Goal: Task Accomplishment & Management: Manage account settings

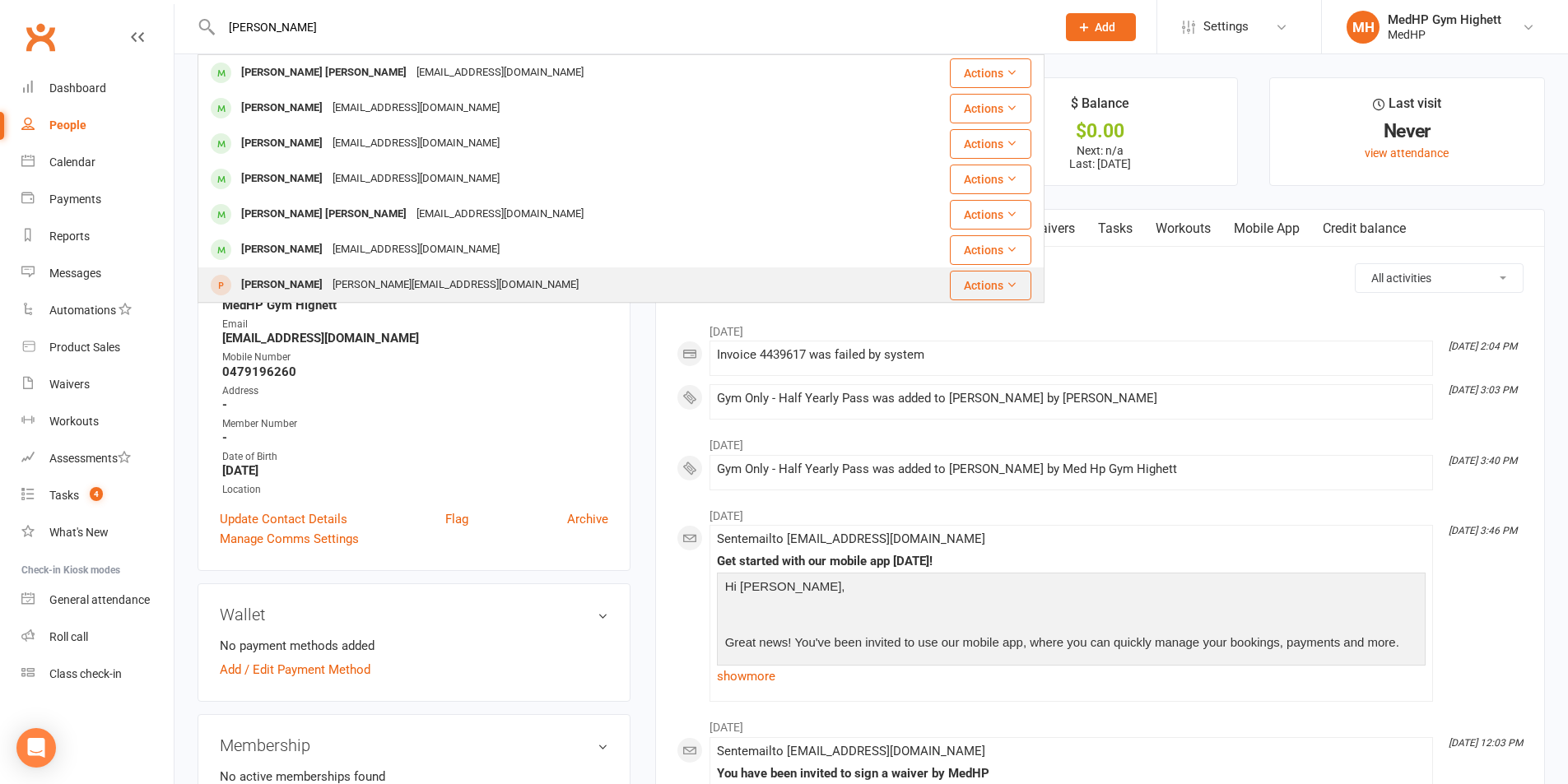
type input "[PERSON_NAME]"
click at [335, 286] on div "[PERSON_NAME][EMAIL_ADDRESS][DOMAIN_NAME]" at bounding box center [455, 285] width 256 height 24
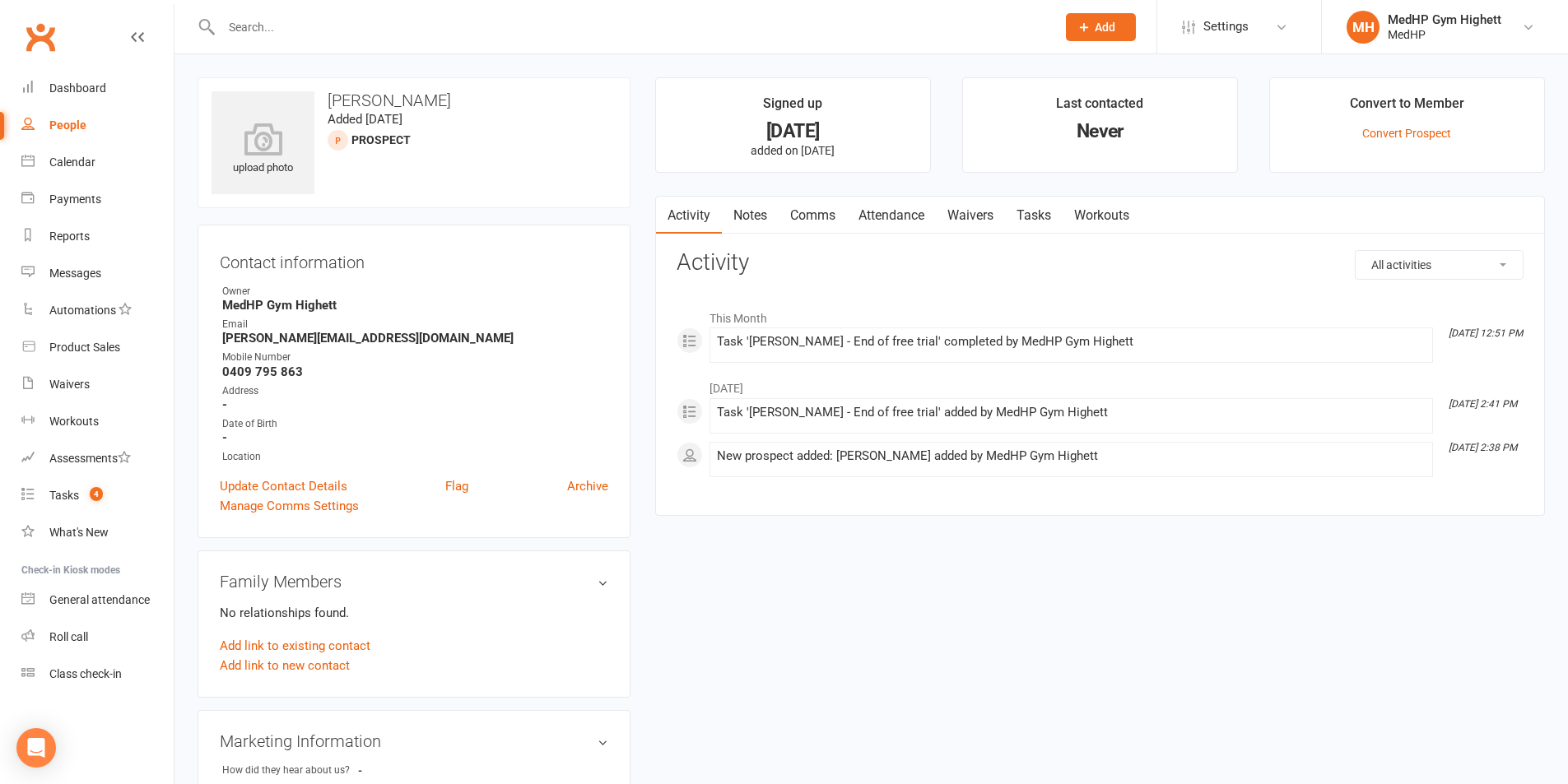
click at [1014, 215] on link "Tasks" at bounding box center [1034, 216] width 57 height 38
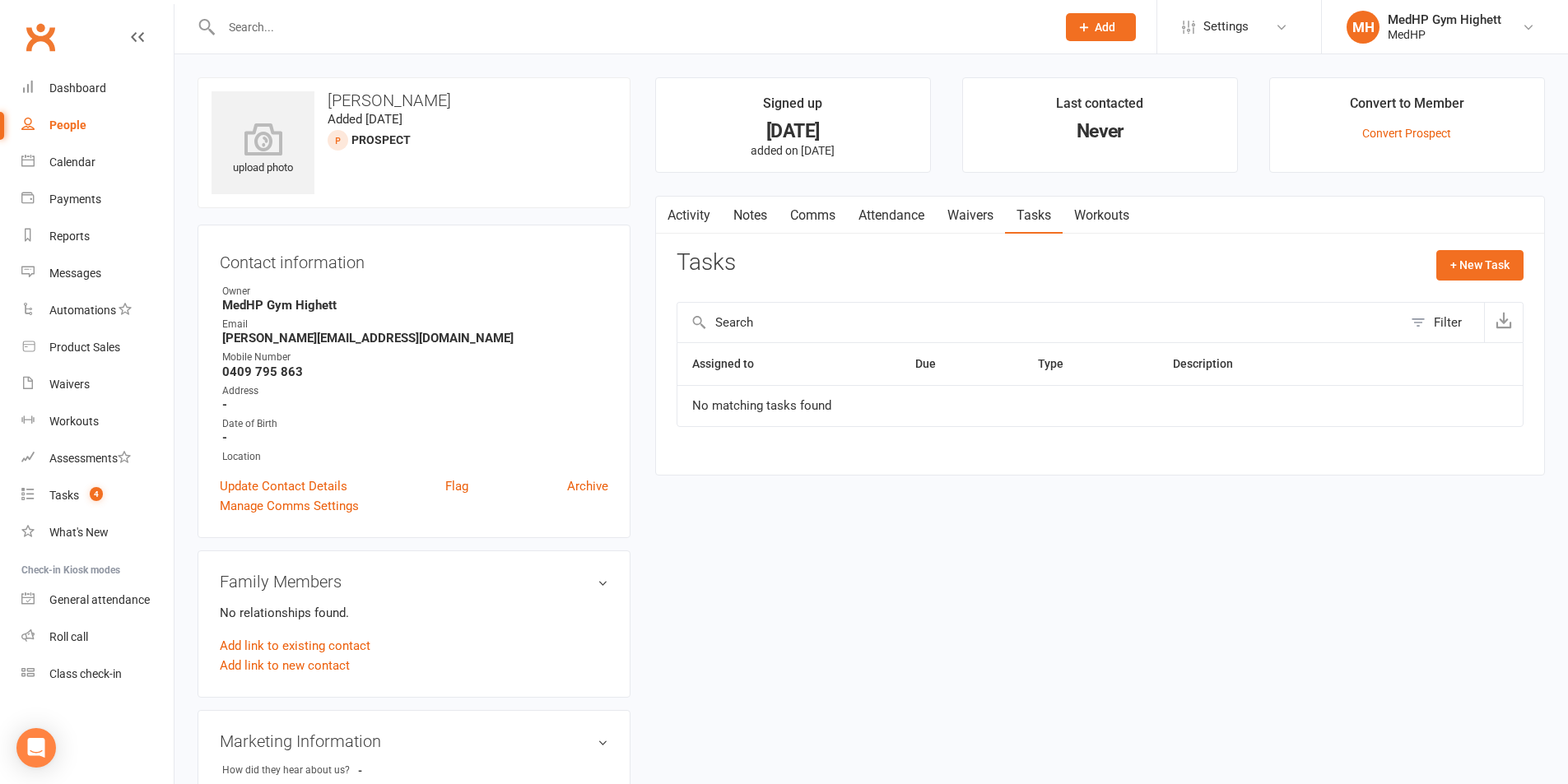
click at [684, 221] on link "Activity" at bounding box center [689, 216] width 66 height 38
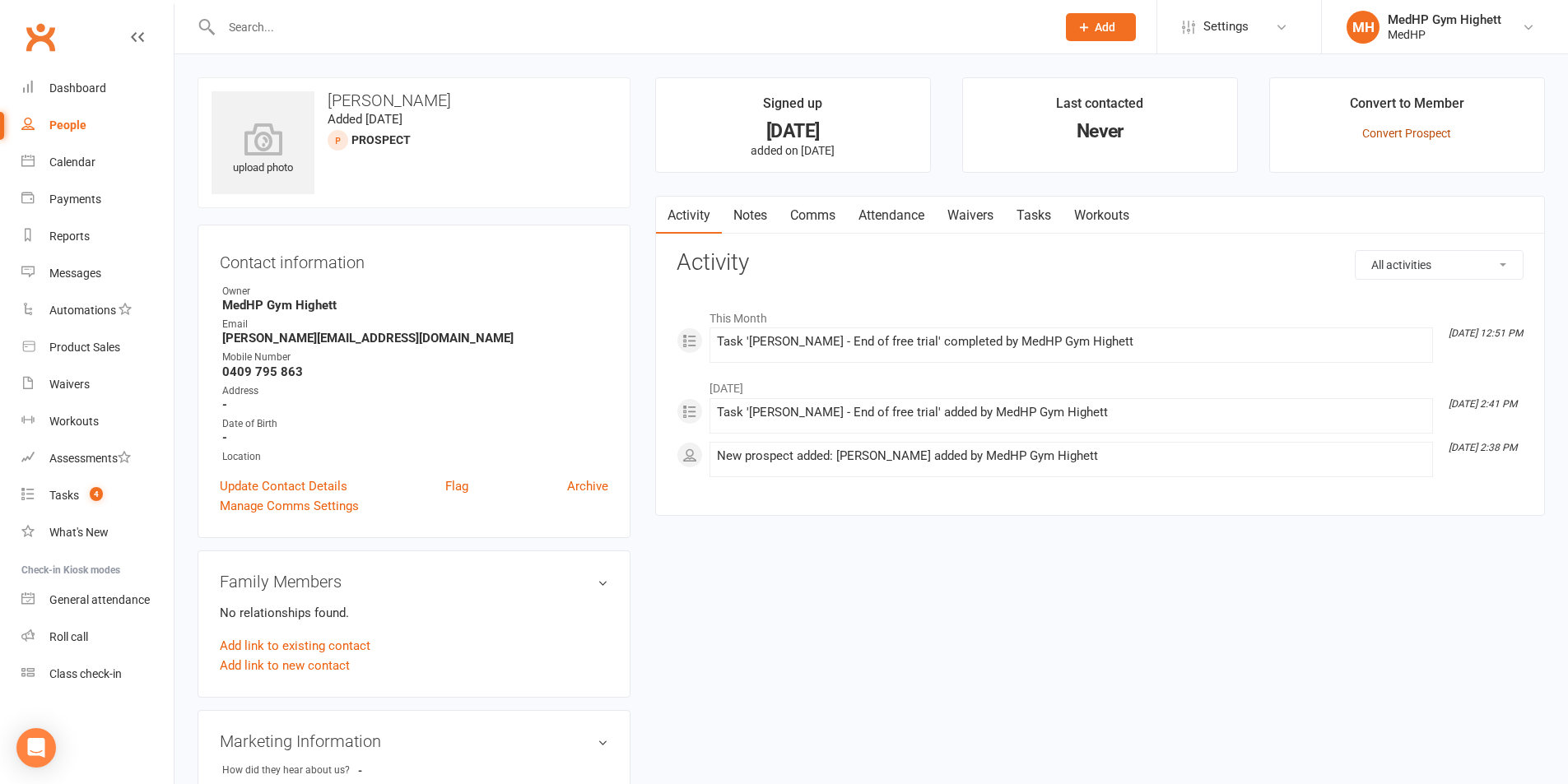
click at [1405, 137] on link "Convert Prospect" at bounding box center [1406, 134] width 89 height 13
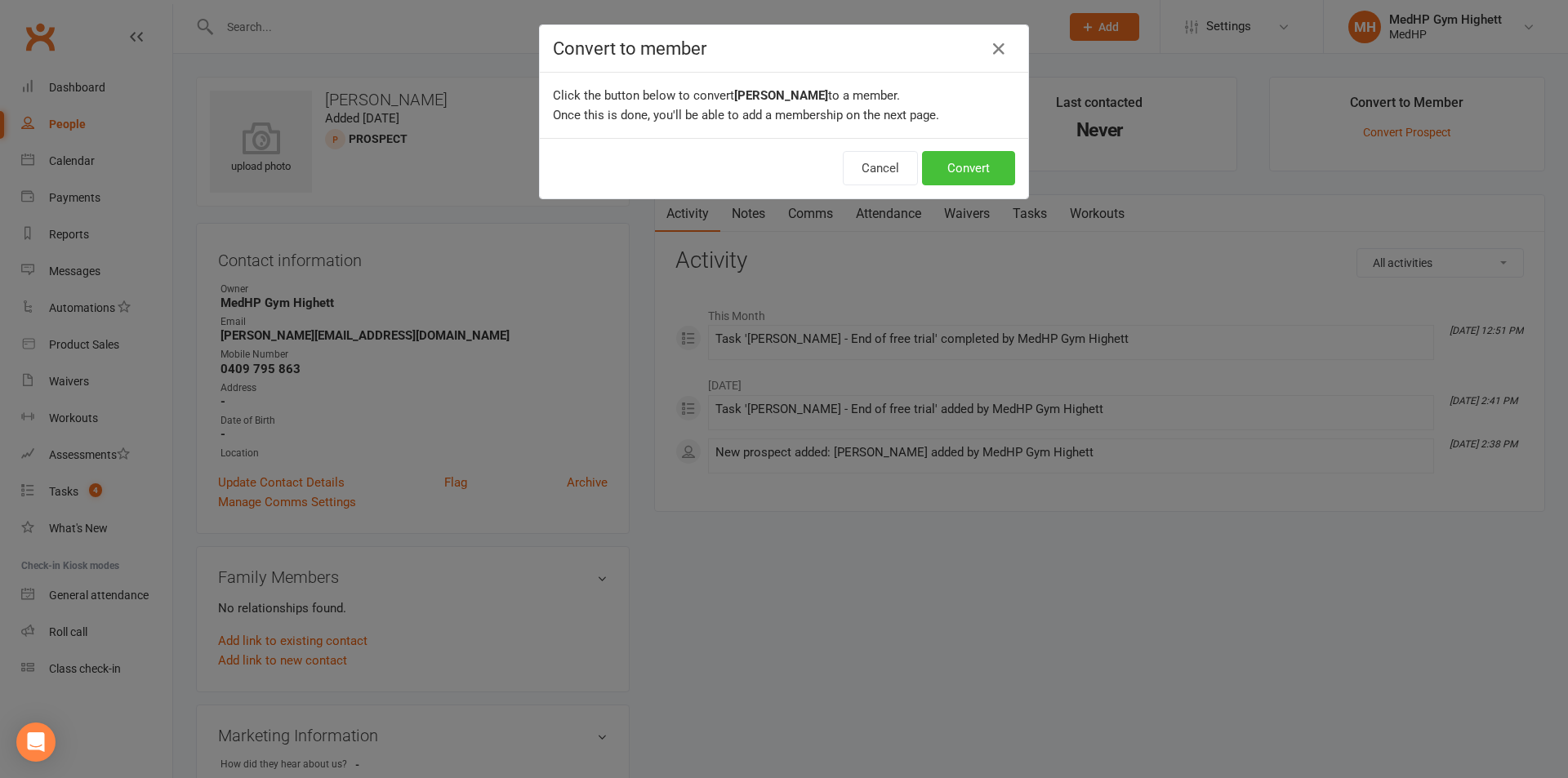
click at [977, 161] on button "Convert" at bounding box center [968, 168] width 93 height 34
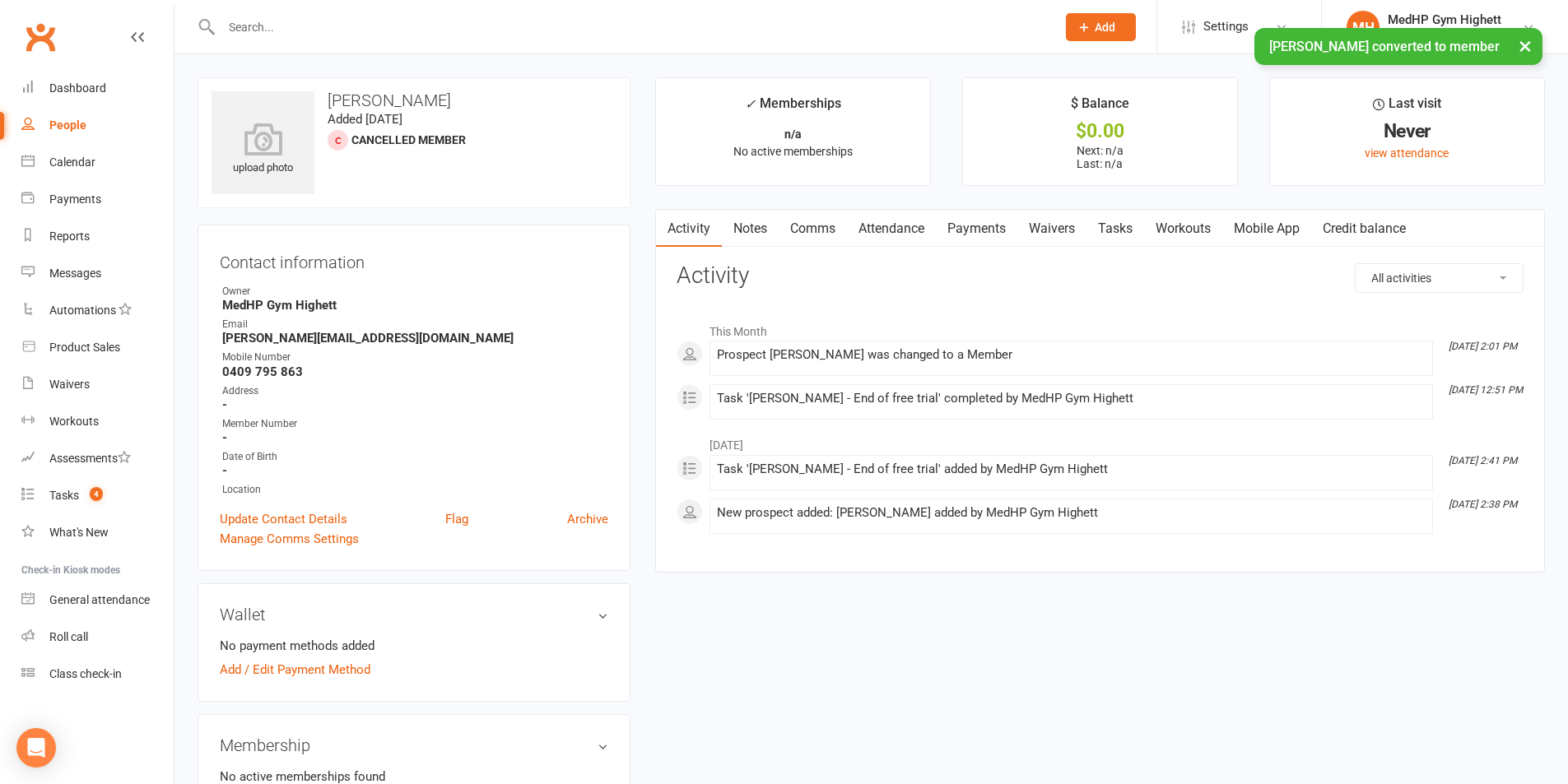
scroll to position [164, 0]
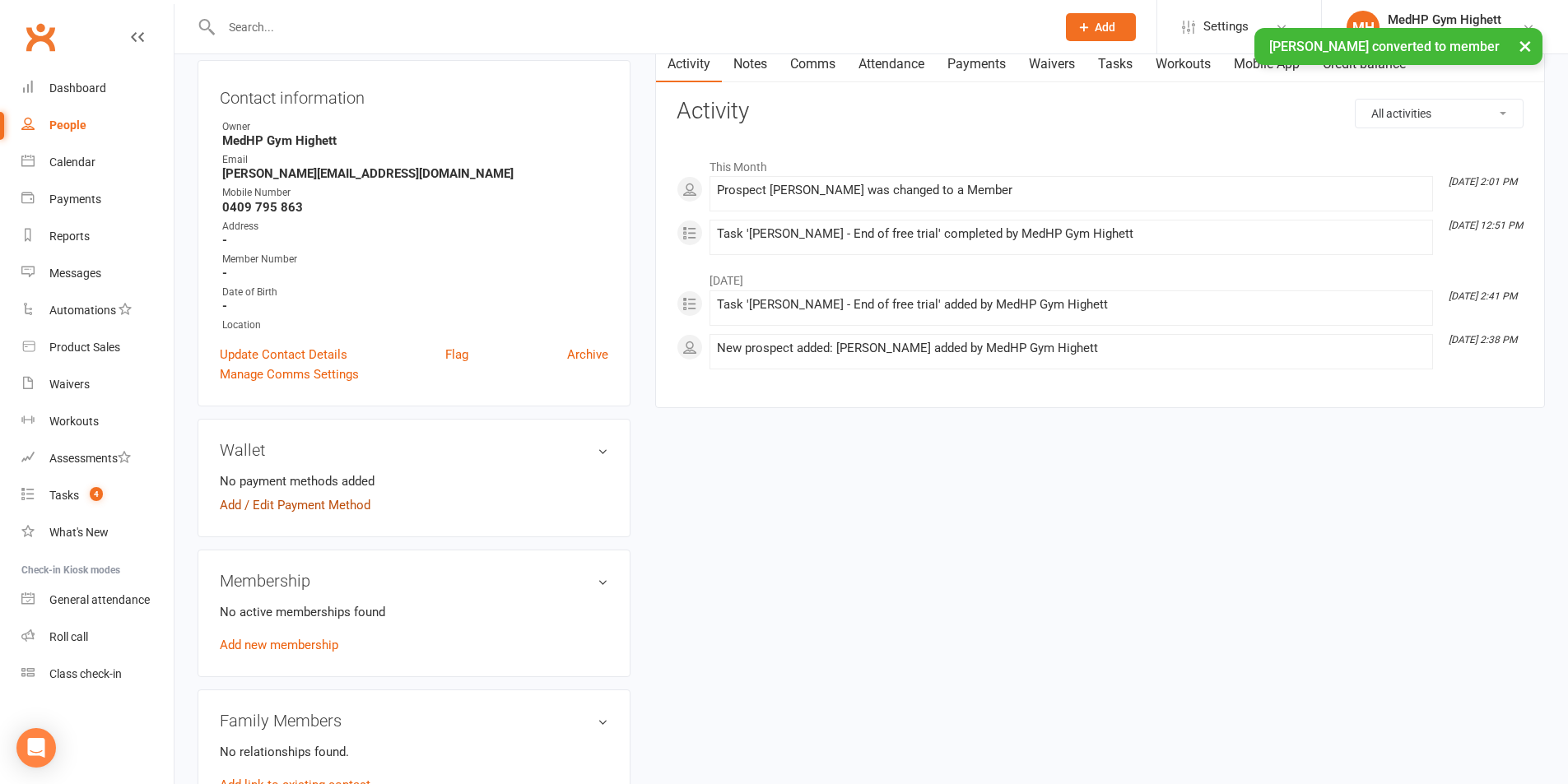
click at [334, 510] on link "Add / Edit Payment Method" at bounding box center [295, 505] width 150 height 20
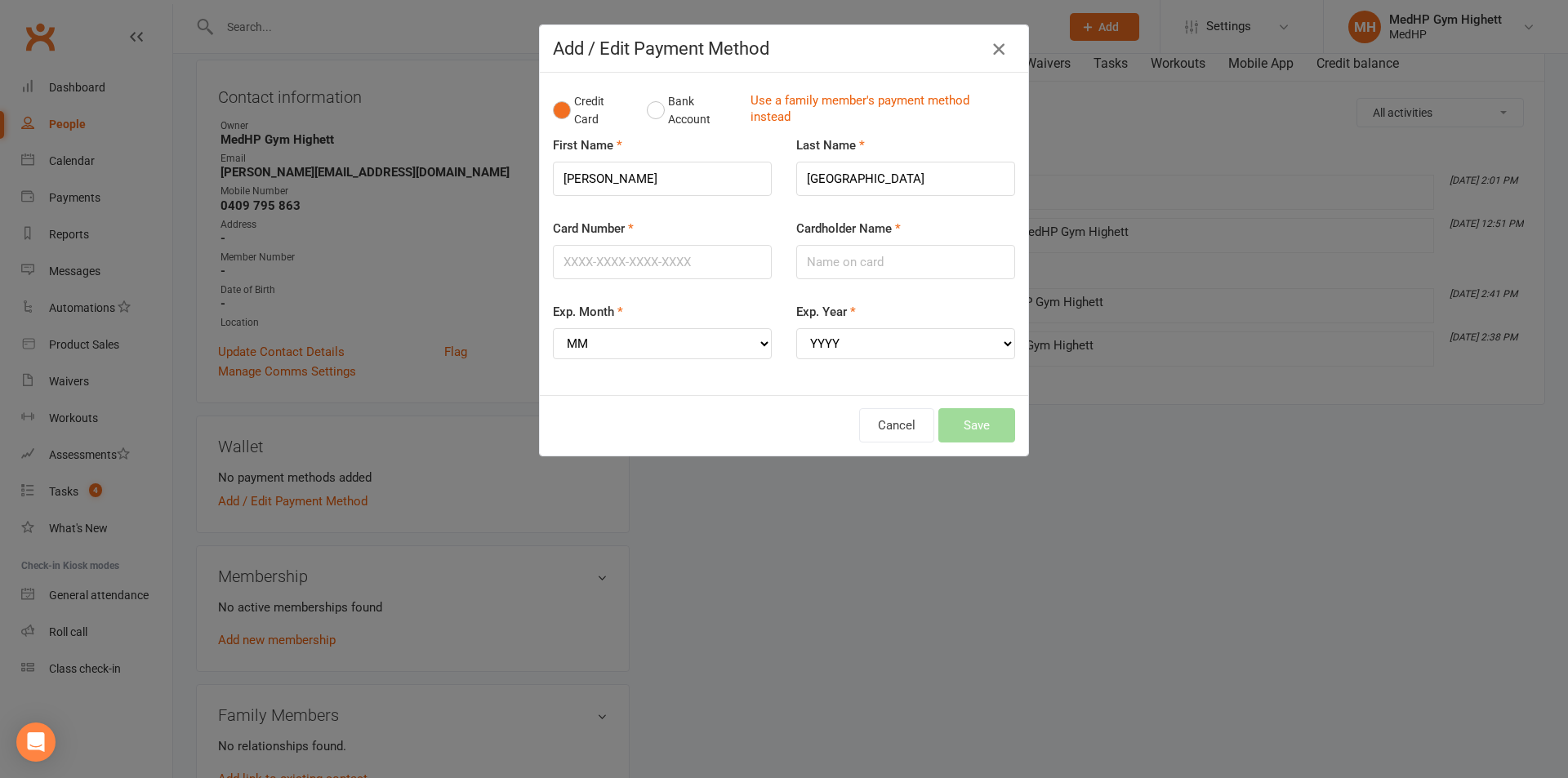
drag, startPoint x: 1004, startPoint y: 44, endPoint x: 998, endPoint y: 48, distance: 7.2
click at [1004, 44] on button "button" at bounding box center [999, 49] width 27 height 27
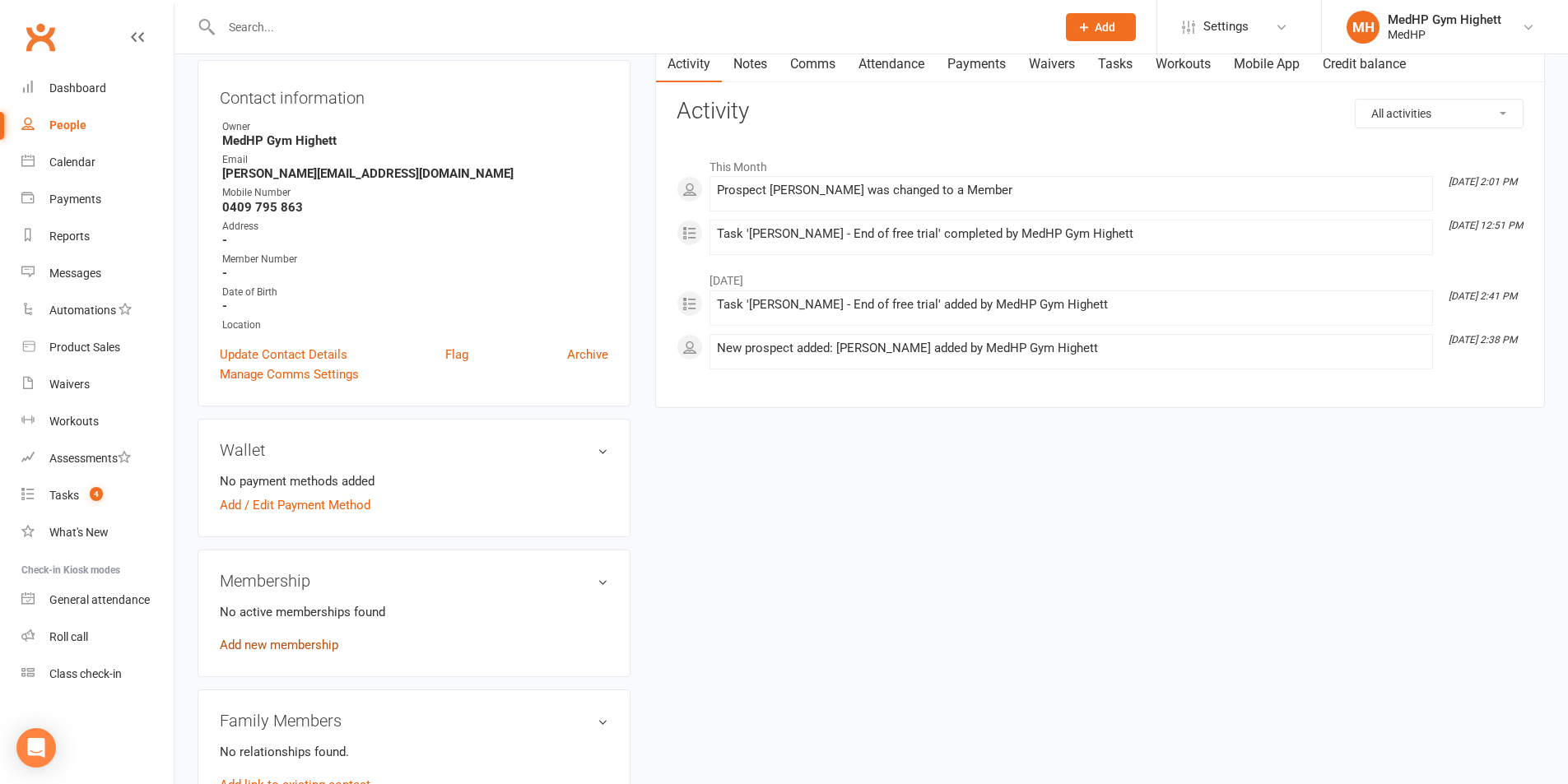
click at [304, 646] on link "Add new membership" at bounding box center [279, 644] width 119 height 14
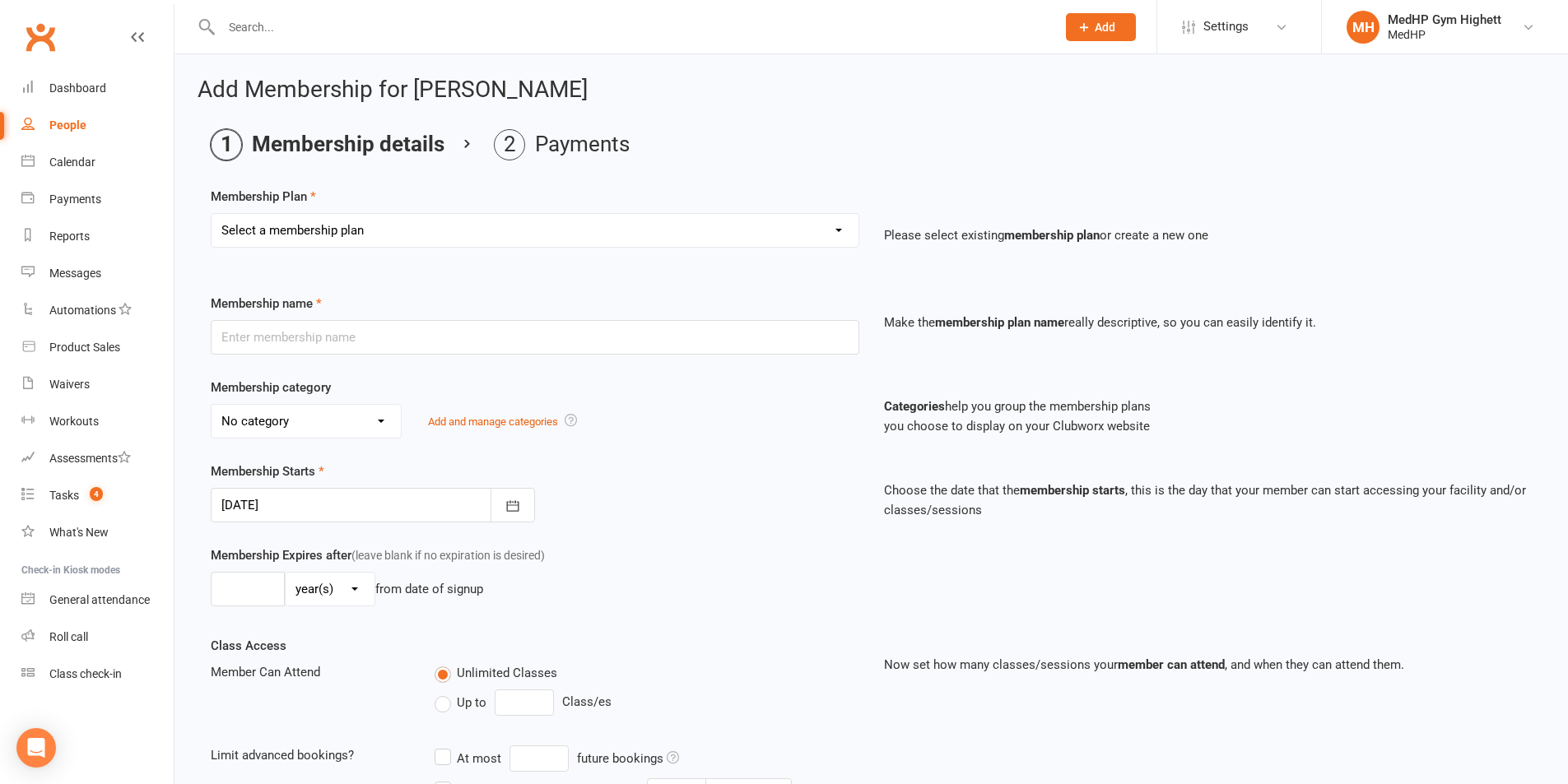
click at [474, 221] on select "Select a membership plan Create new Membership Plan Gym Only - Direct Debit Gym…" at bounding box center [535, 230] width 647 height 33
select select "1"
click at [211, 214] on select "Select a membership plan Create new Membership Plan Gym Only - Direct Debit Gym…" at bounding box center [535, 230] width 647 height 33
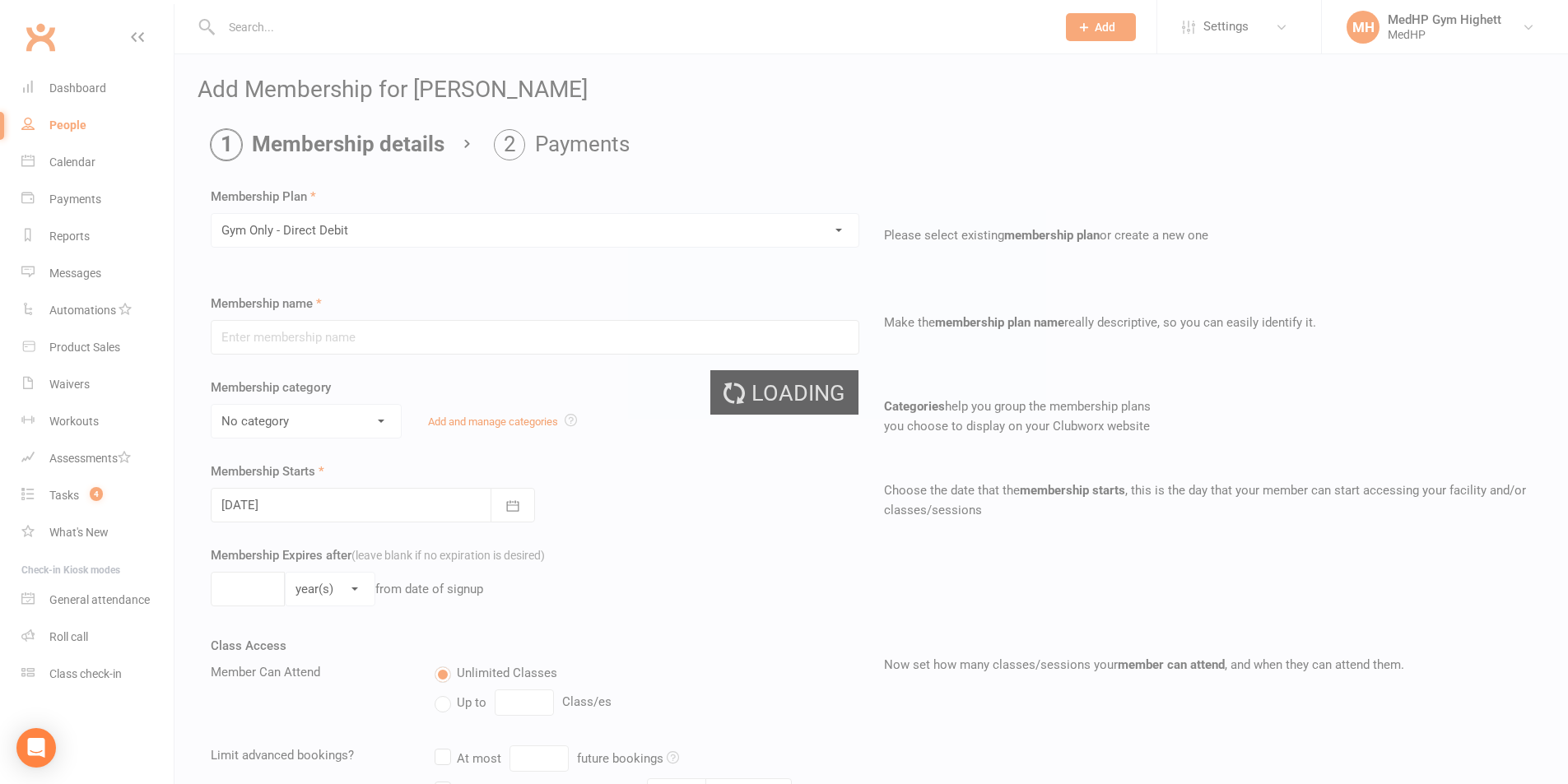
type input "Gym Only - Direct Debit"
select select "6"
type input "0"
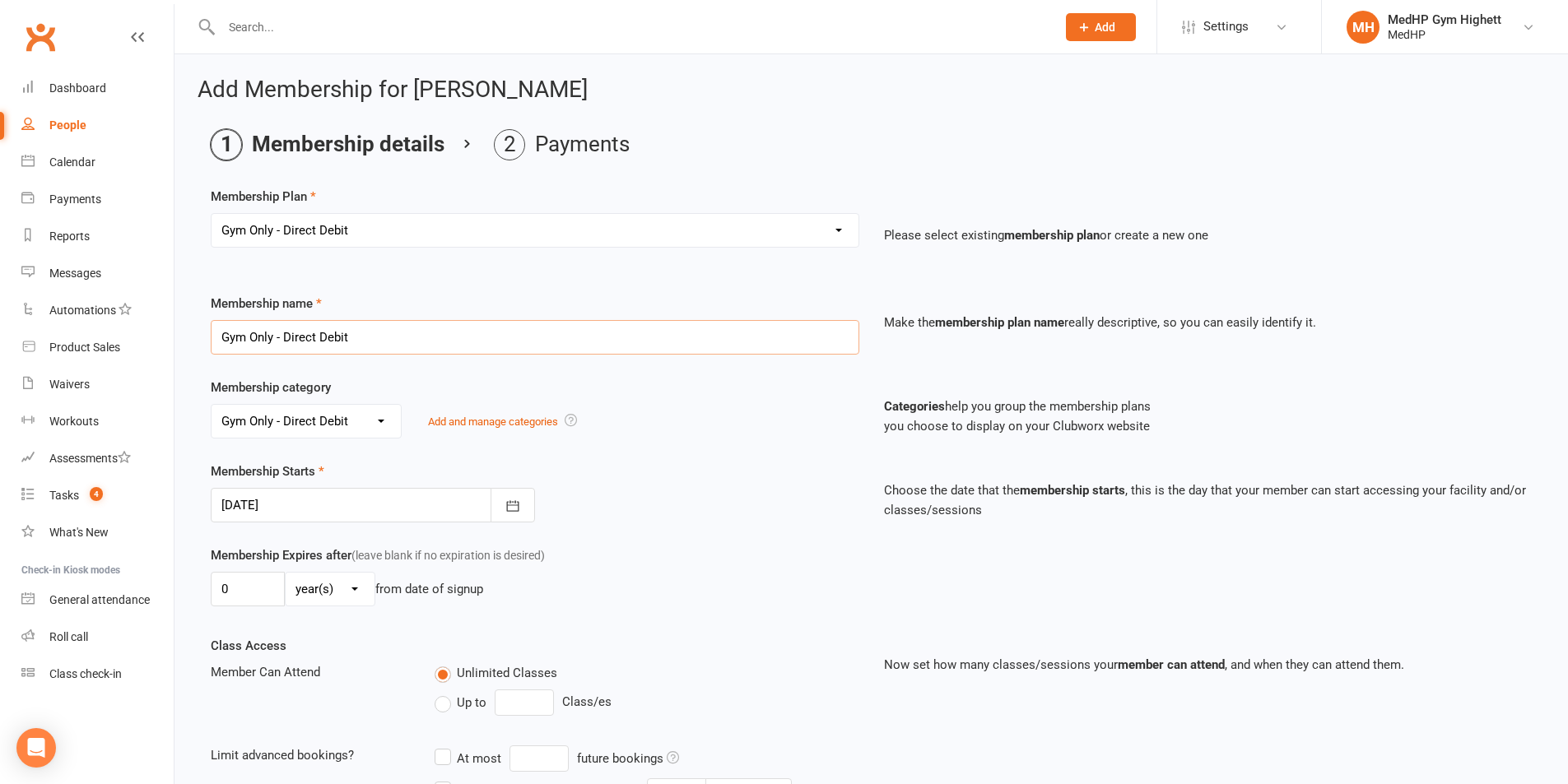
click at [429, 349] on input "Gym Only - Direct Debit" at bounding box center [535, 338] width 649 height 34
click at [530, 505] on button "button" at bounding box center [513, 505] width 44 height 34
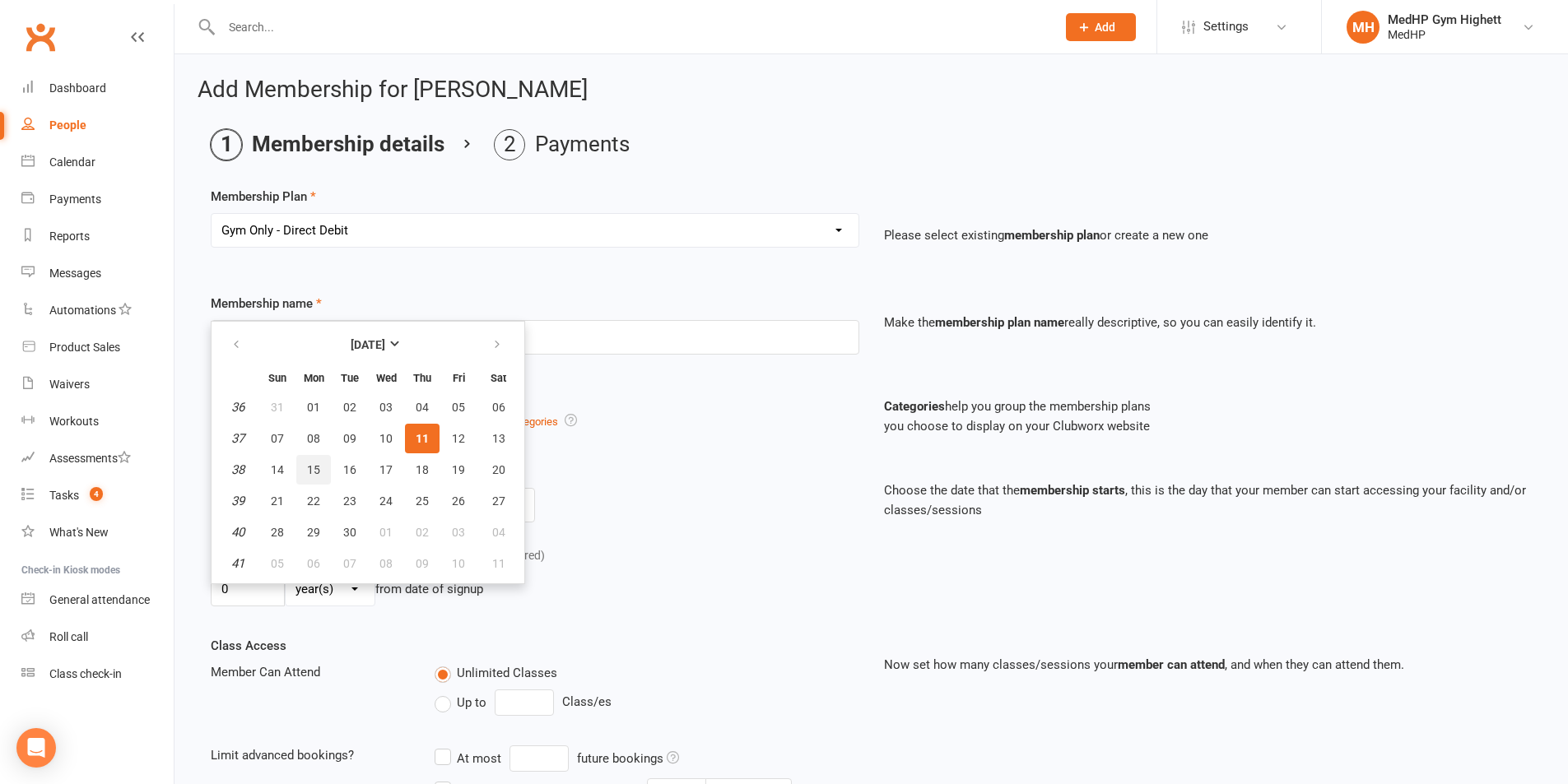
click at [314, 479] on button "15" at bounding box center [314, 469] width 34 height 30
type input "[DATE]"
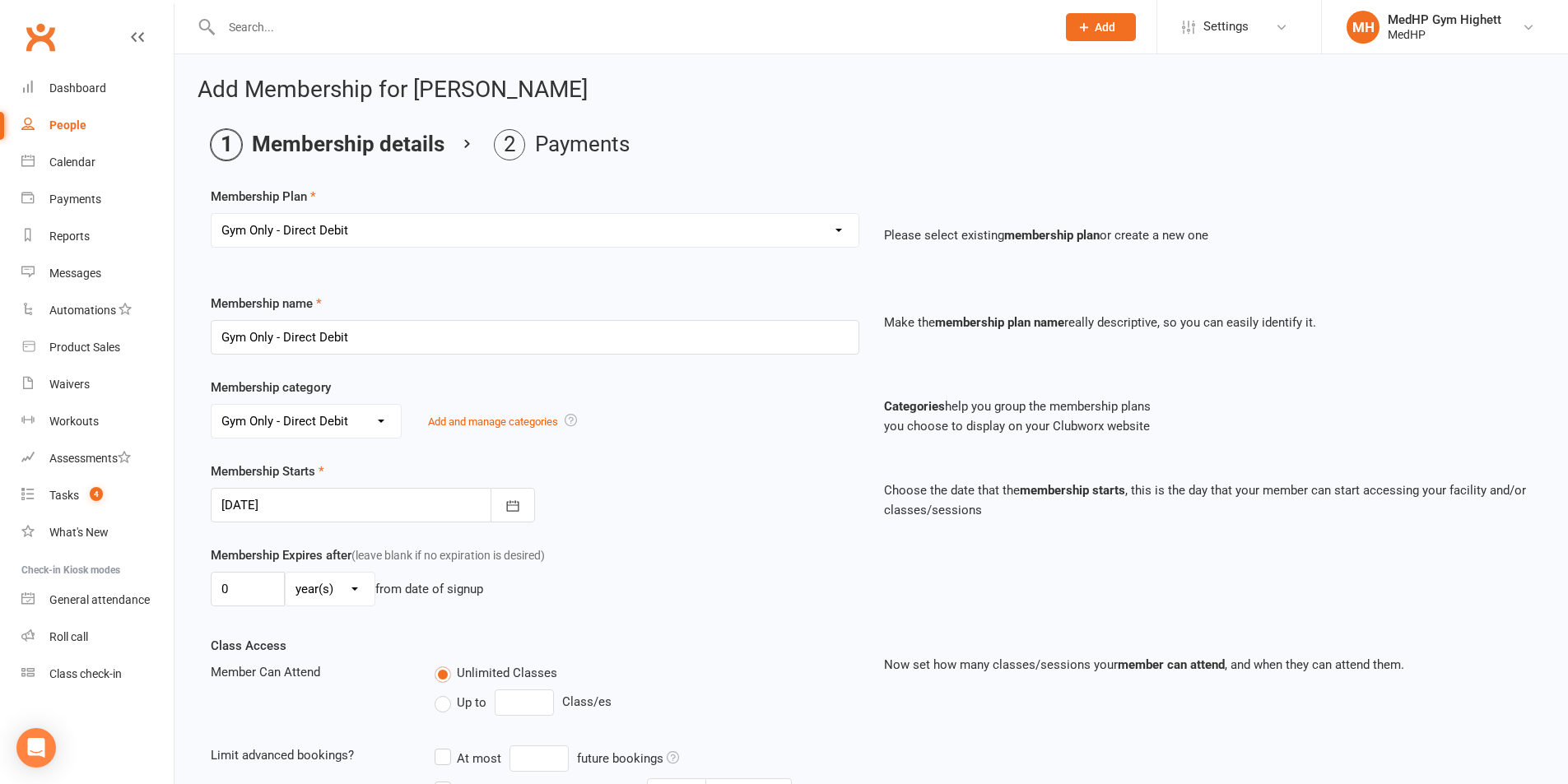
click at [319, 583] on select "day(s) week(s) month(s) year(s)" at bounding box center [330, 589] width 89 height 33
click at [664, 598] on div "0 day(s) week(s) month(s) year(s) from date of signup" at bounding box center [535, 589] width 649 height 34
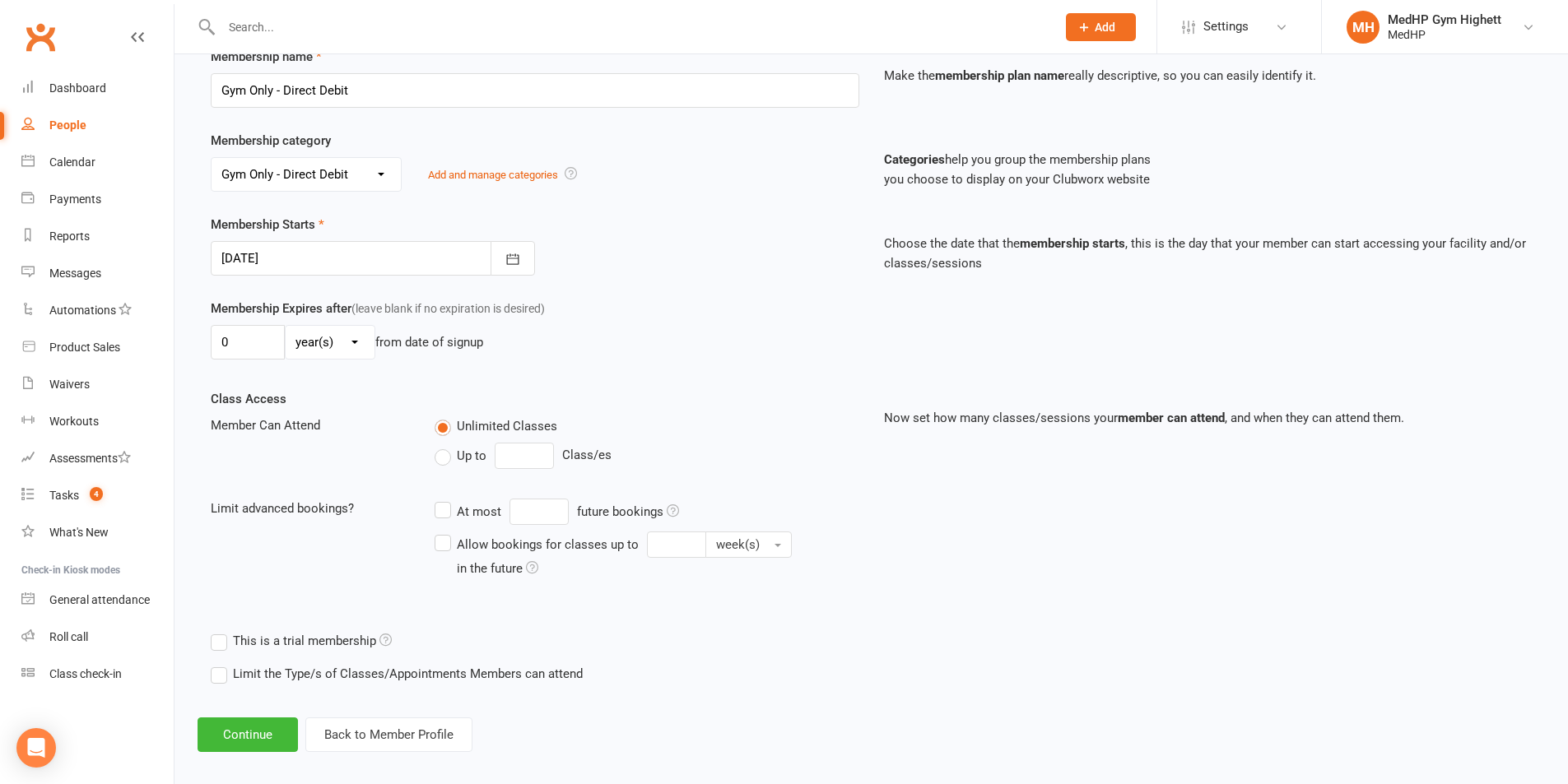
click at [441, 468] on div "Up to Class/es" at bounding box center [646, 456] width 424 height 27
click at [441, 460] on label "Up to" at bounding box center [460, 455] width 52 height 20
click at [441, 446] on input "Up to" at bounding box center [439, 446] width 11 height 0
type input "0"
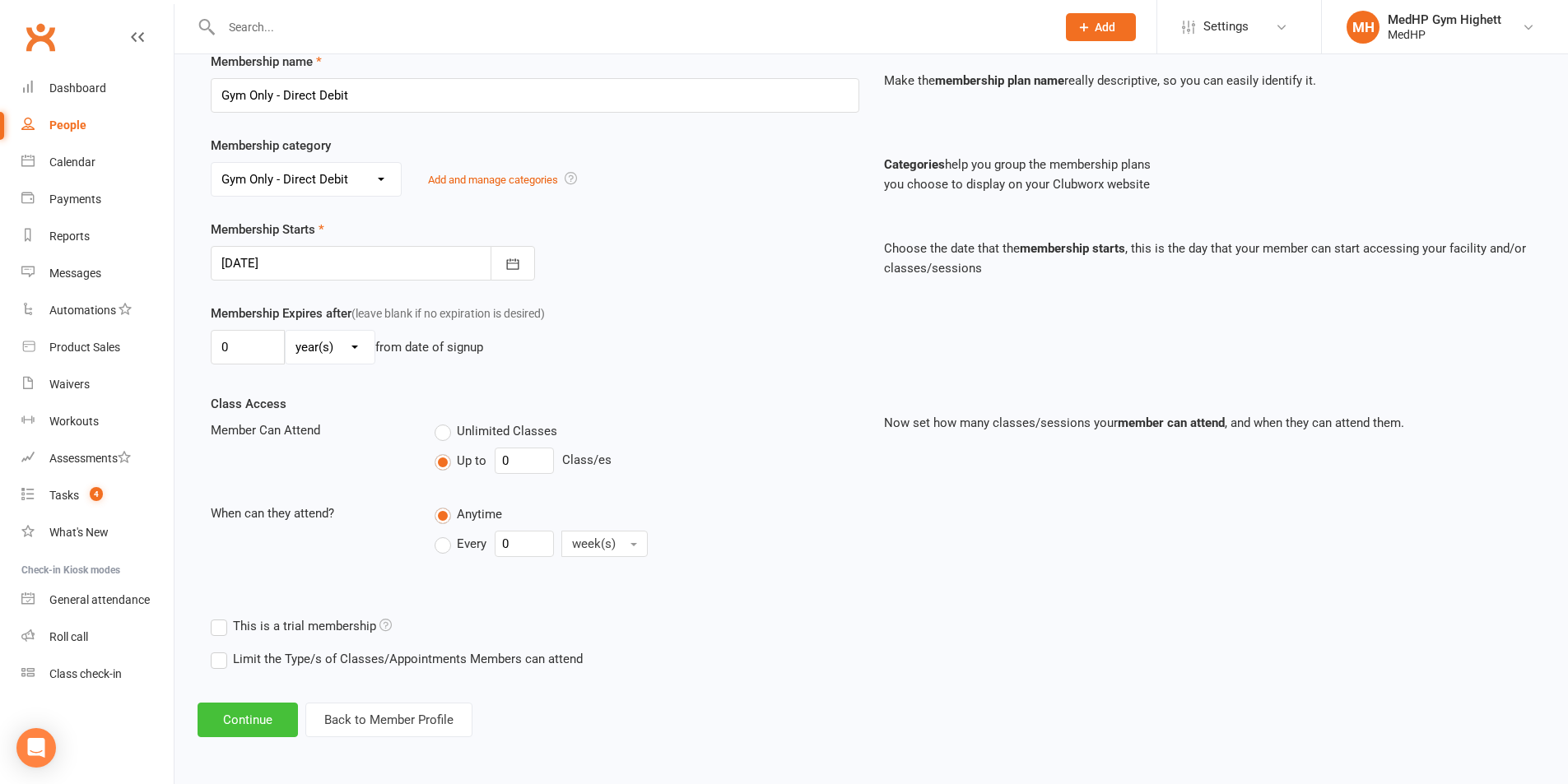
click at [278, 717] on button "Continue" at bounding box center [248, 720] width 100 height 34
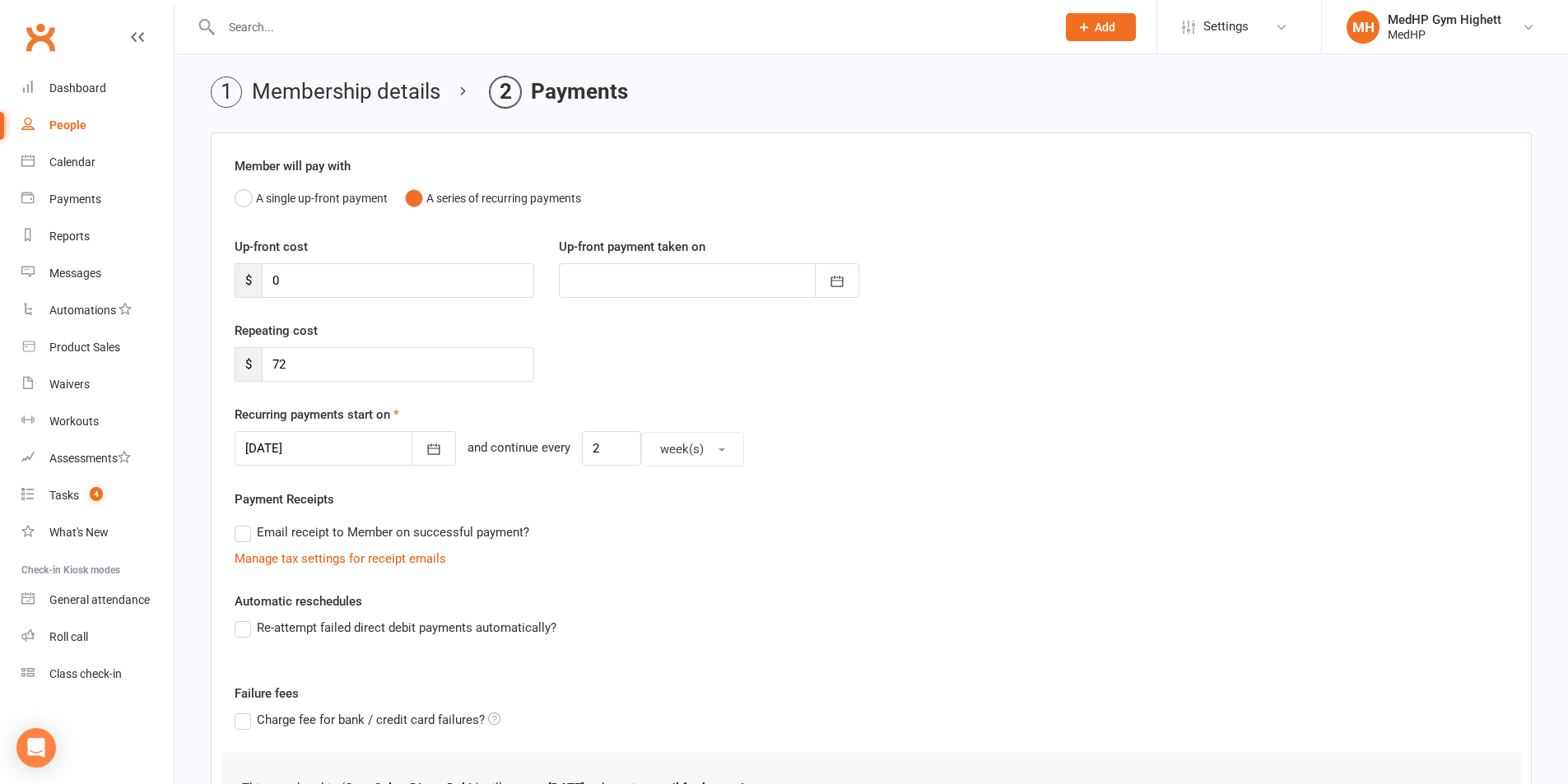
scroll to position [82, 0]
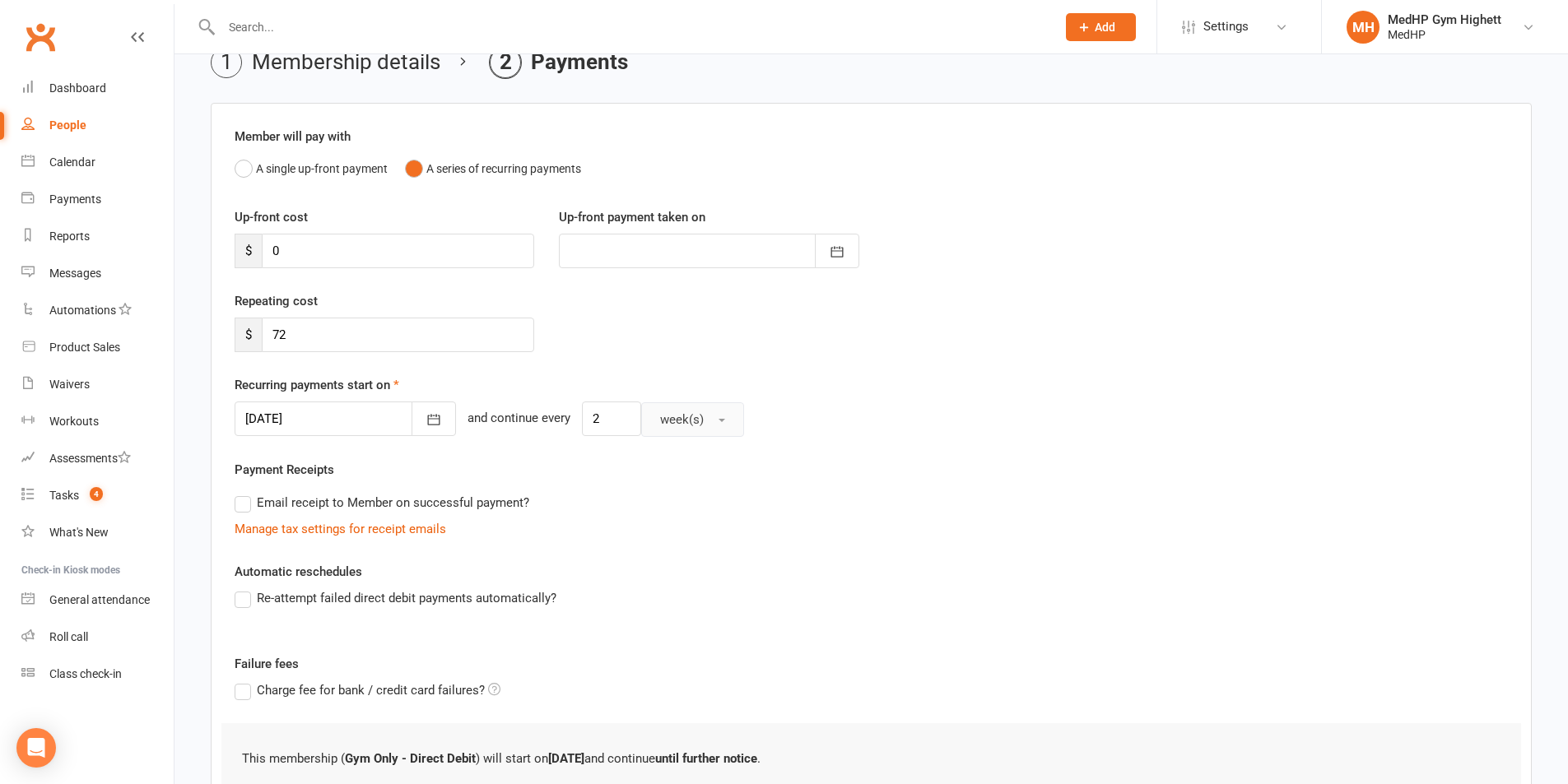
click at [668, 405] on button "week(s)" at bounding box center [693, 420] width 103 height 34
click at [886, 431] on div "[DATE] [DATE] Sun Mon Tue Wed Thu Fri Sat 36 31 01 02 03 04 05 06 37 07 08 09 1…" at bounding box center [871, 419] width 1273 height 35
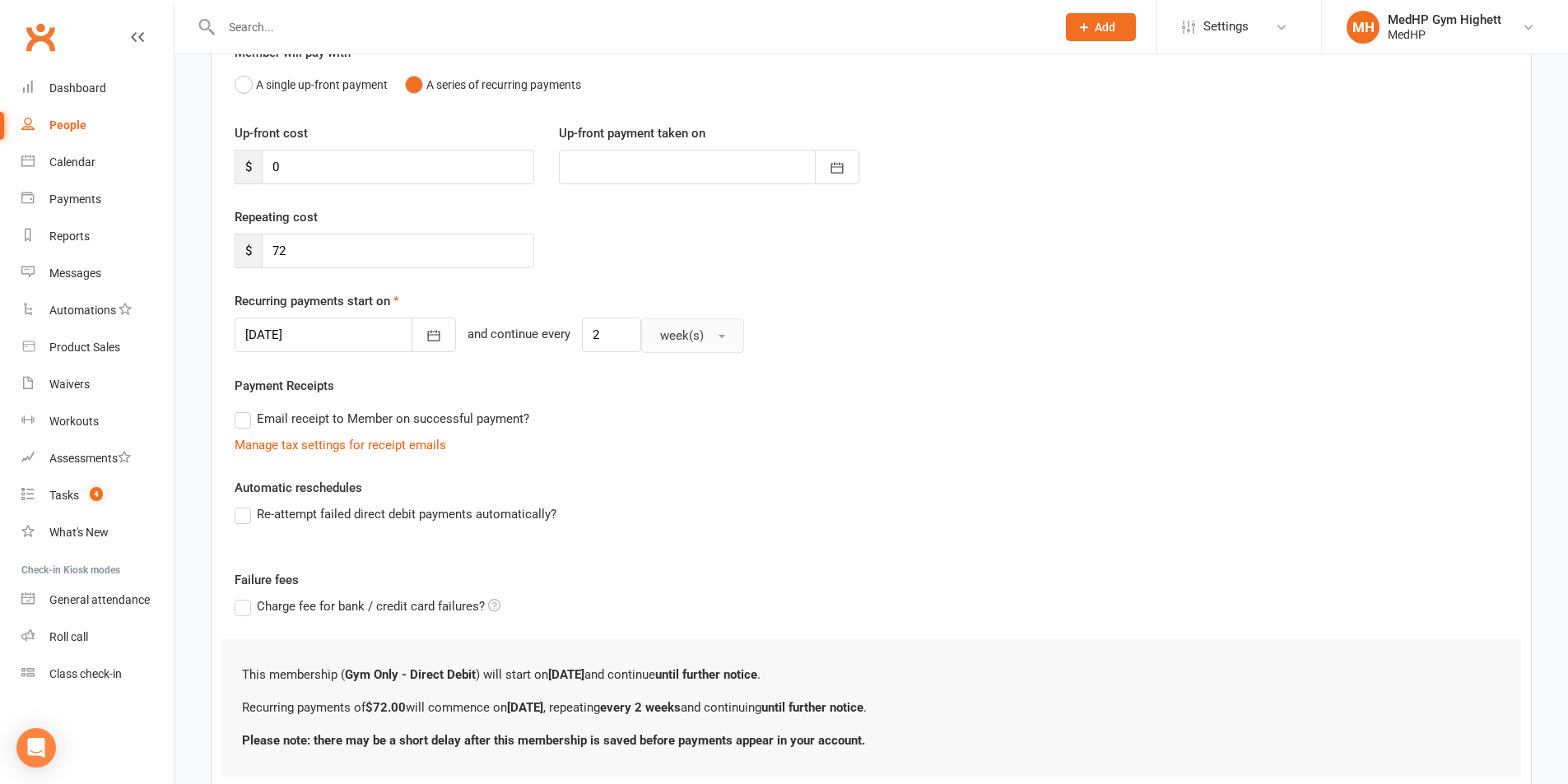
scroll to position [280, 0]
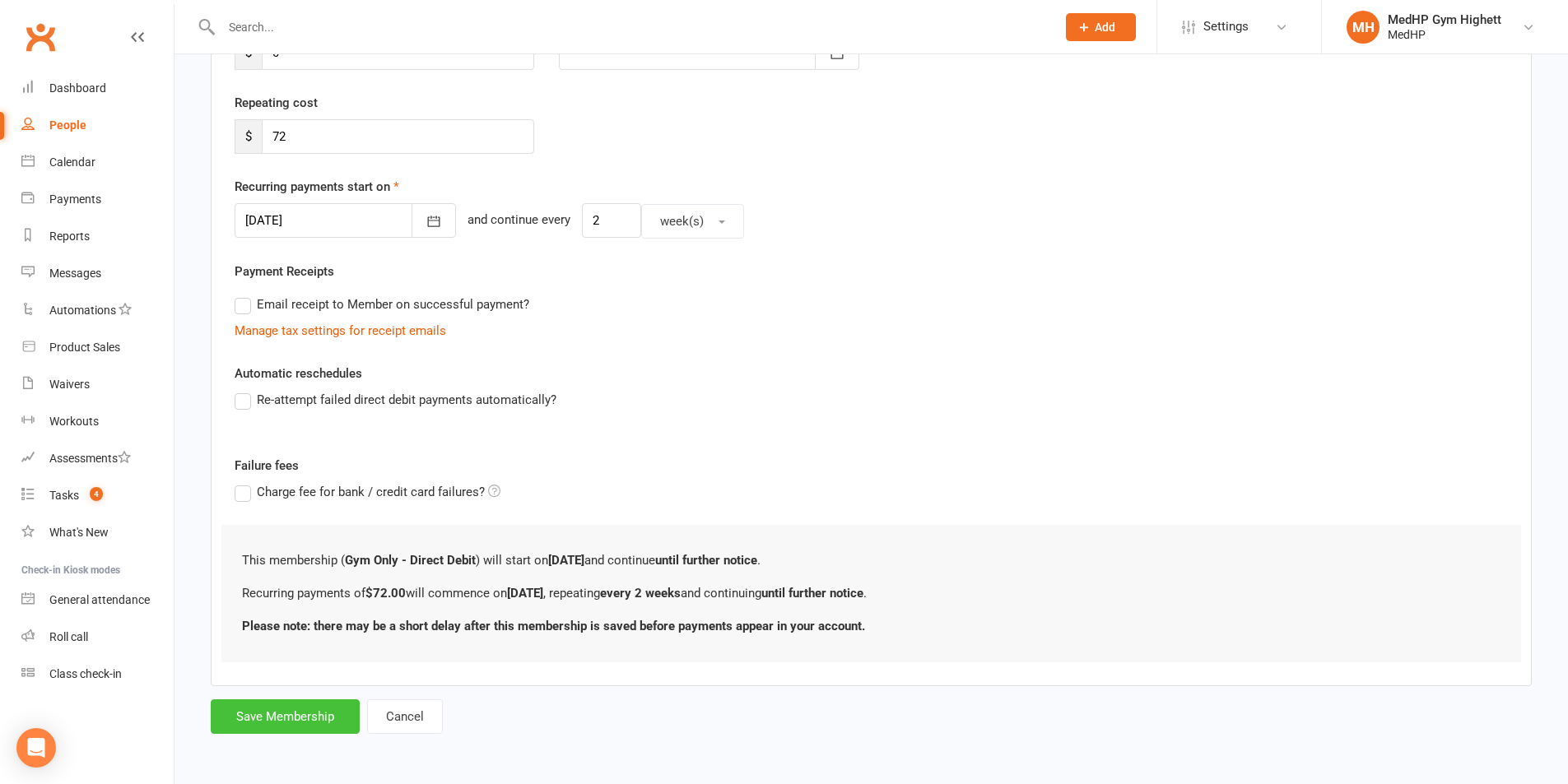
click at [303, 712] on button "Save Membership" at bounding box center [285, 716] width 149 height 34
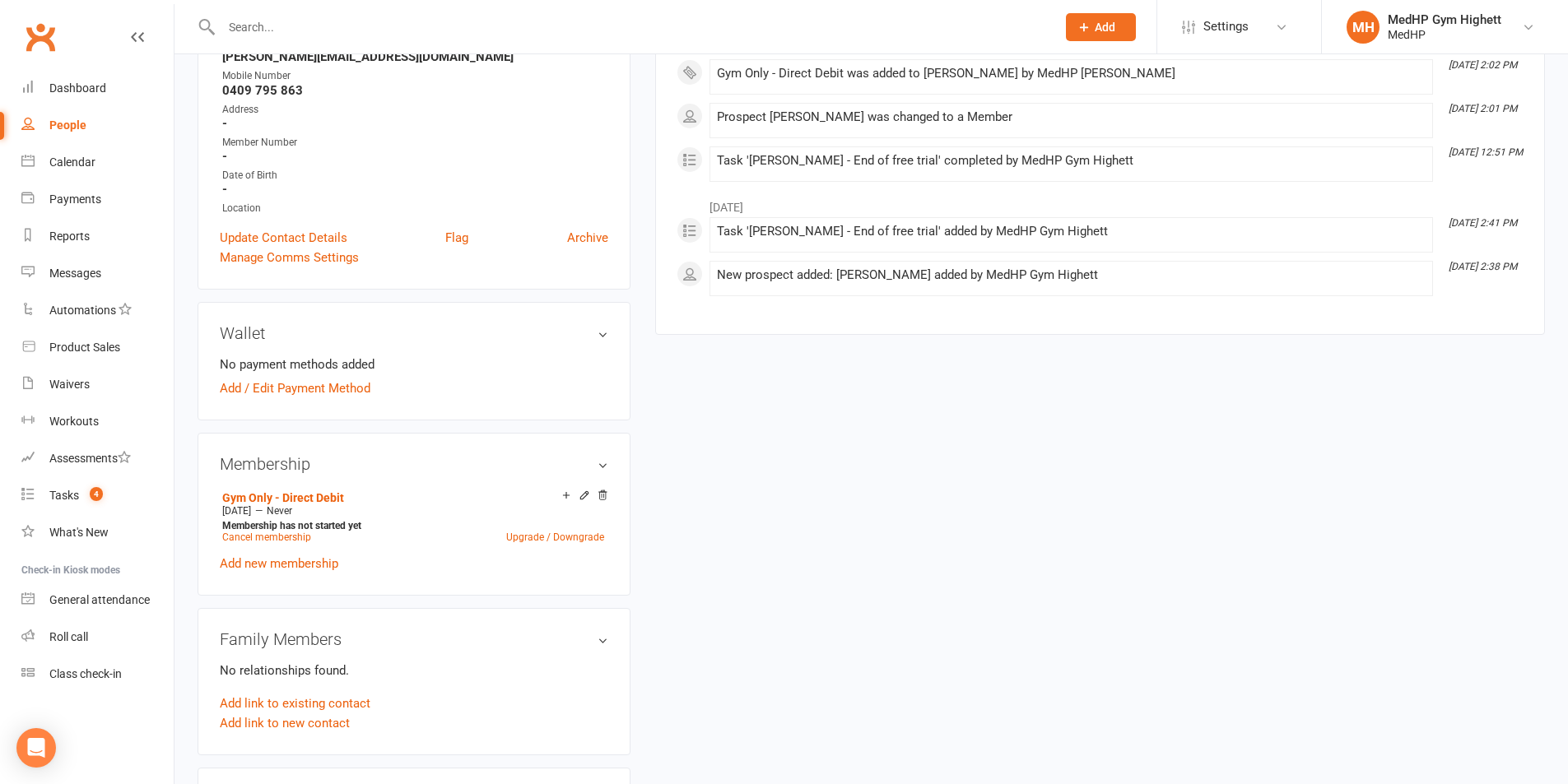
scroll to position [329, 0]
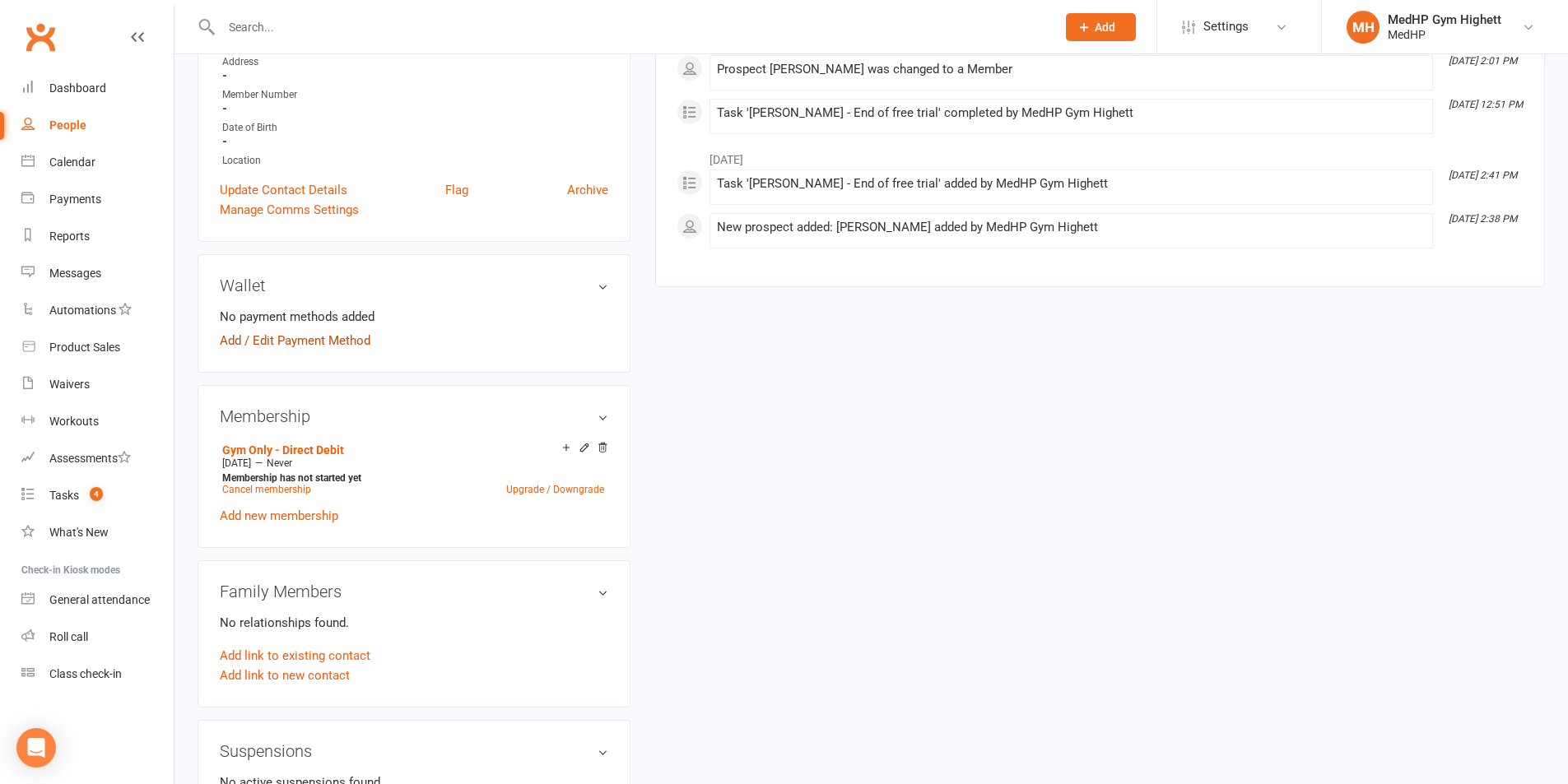
click at [342, 344] on link "Add / Edit Payment Method" at bounding box center [295, 340] width 150 height 20
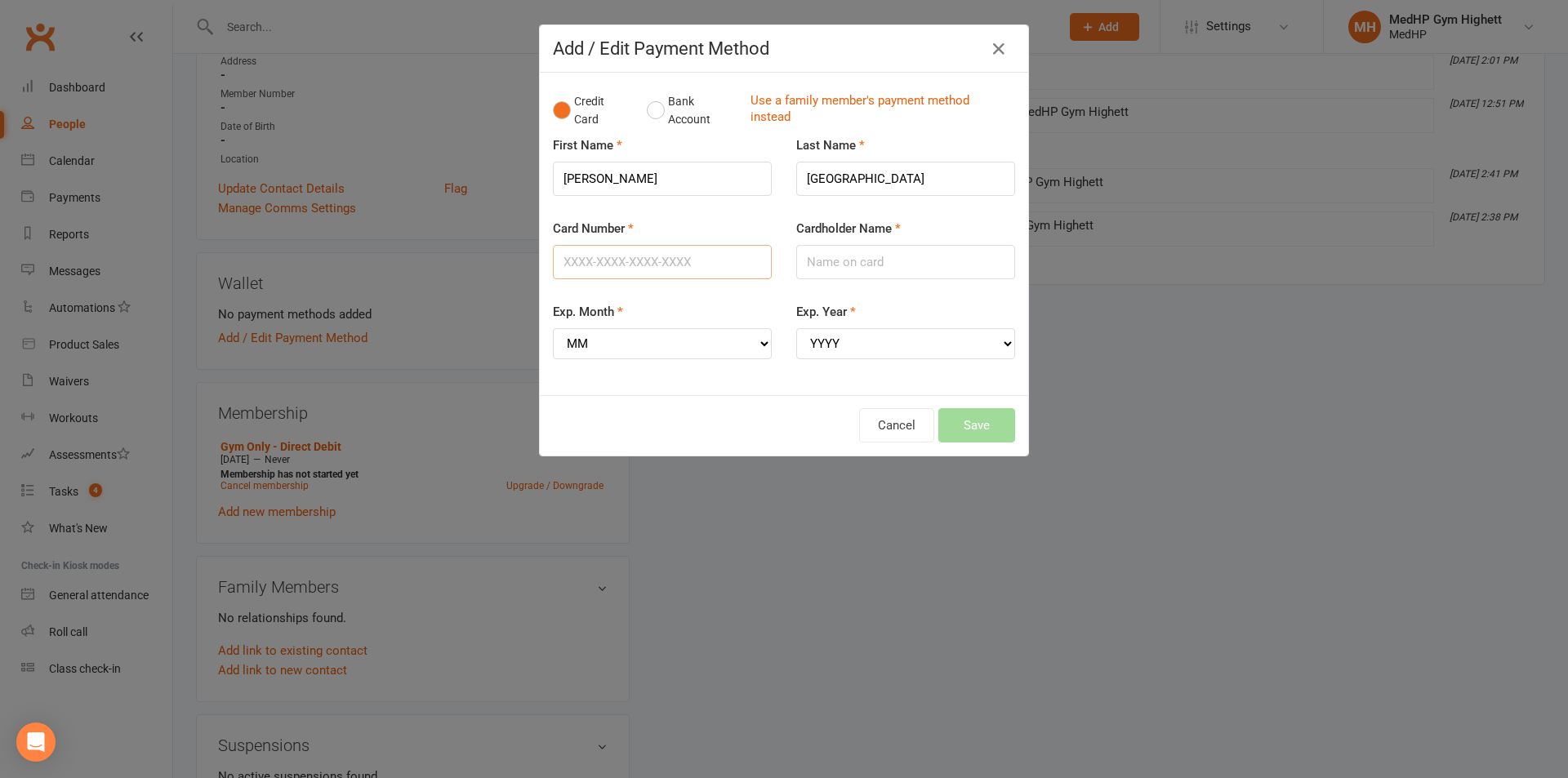
click at [647, 273] on input "Card Number" at bounding box center [663, 262] width 219 height 34
click at [666, 254] on input "Card Number" at bounding box center [663, 262] width 219 height 34
click at [657, 253] on input "Card Number" at bounding box center [663, 262] width 219 height 34
click at [900, 273] on input "Cardholder Name" at bounding box center [905, 262] width 219 height 34
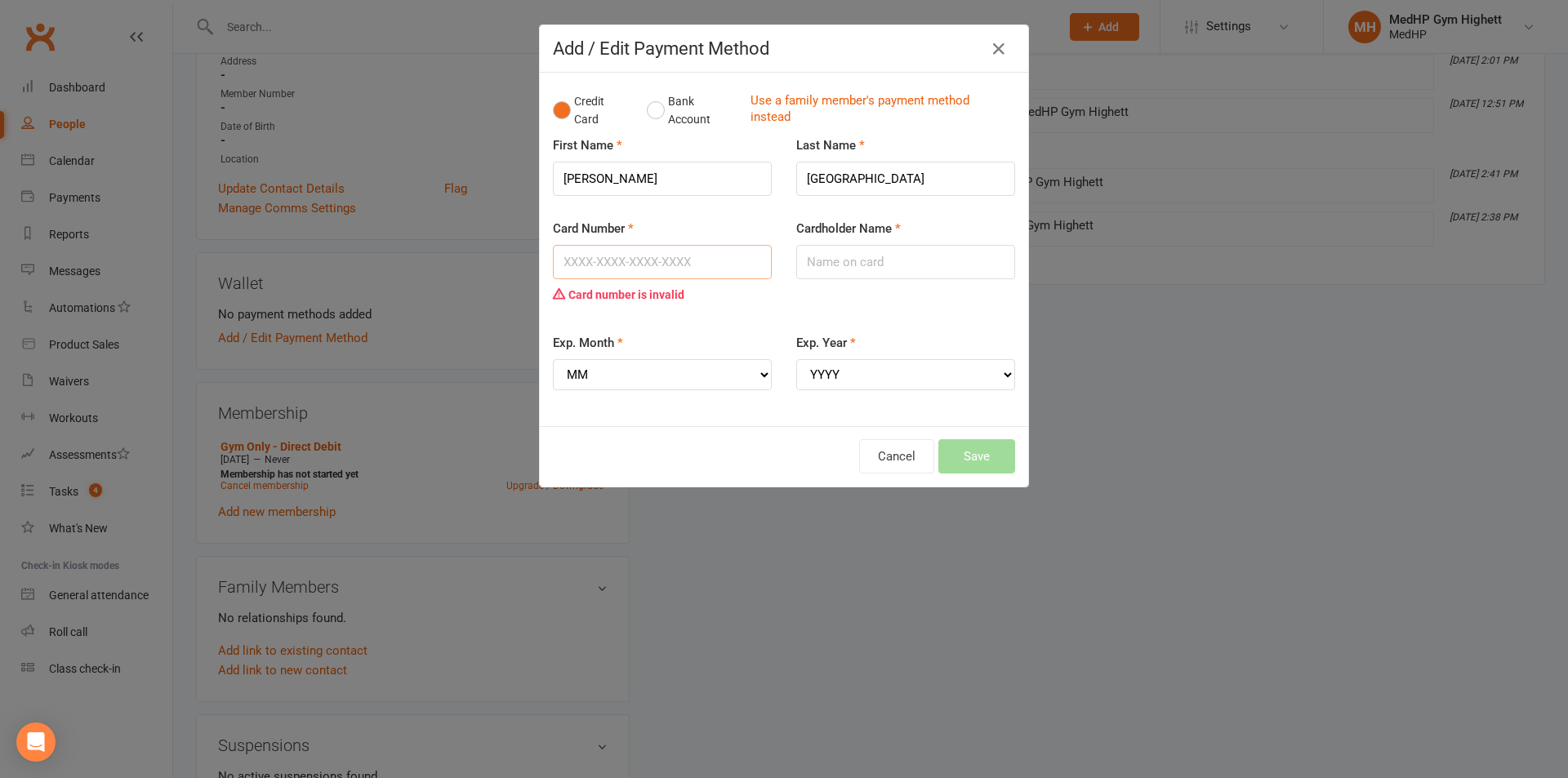
click at [677, 256] on input "Card Number" at bounding box center [663, 262] width 219 height 34
click at [647, 108] on button "Bank Account" at bounding box center [693, 110] width 91 height 49
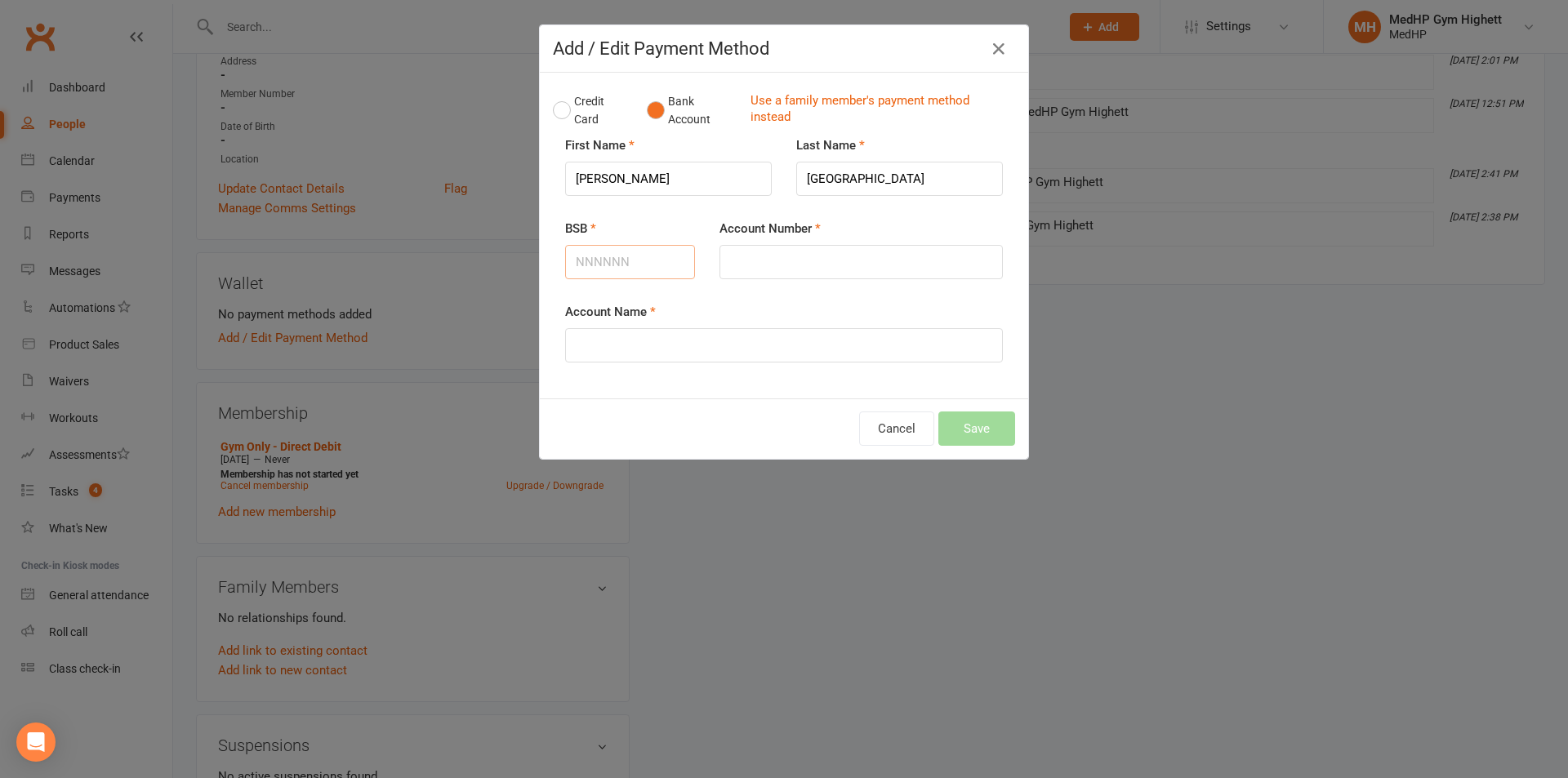
click at [629, 255] on input "BSB" at bounding box center [629, 262] width 130 height 34
type input "013483"
click at [836, 260] on input "Account Number" at bounding box center [861, 262] width 284 height 34
type input "649775679"
click at [770, 344] on input "Account Name" at bounding box center [783, 345] width 438 height 34
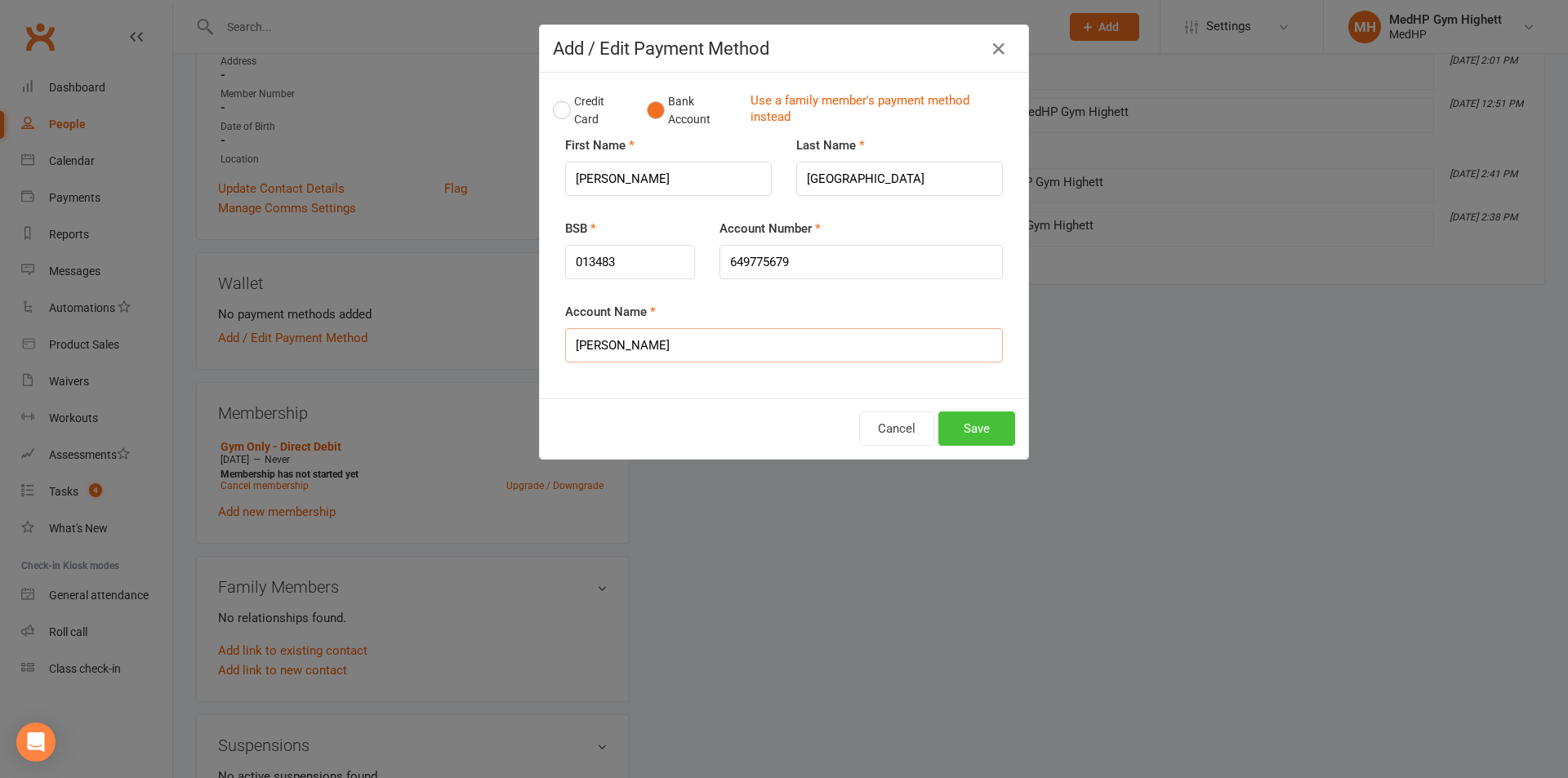
type input "[PERSON_NAME]"
click at [977, 431] on button "Save" at bounding box center [977, 429] width 77 height 34
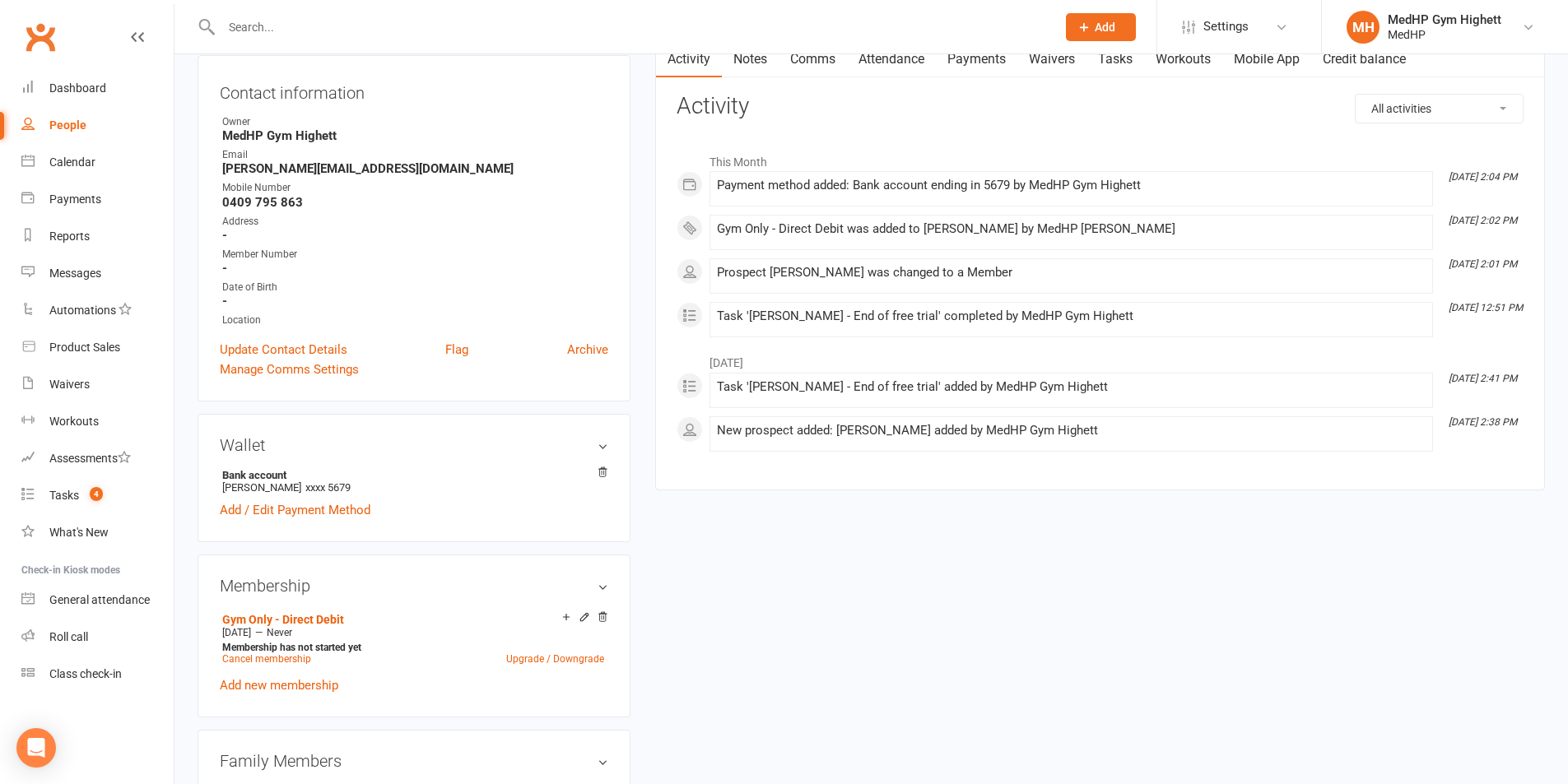
scroll to position [0, 0]
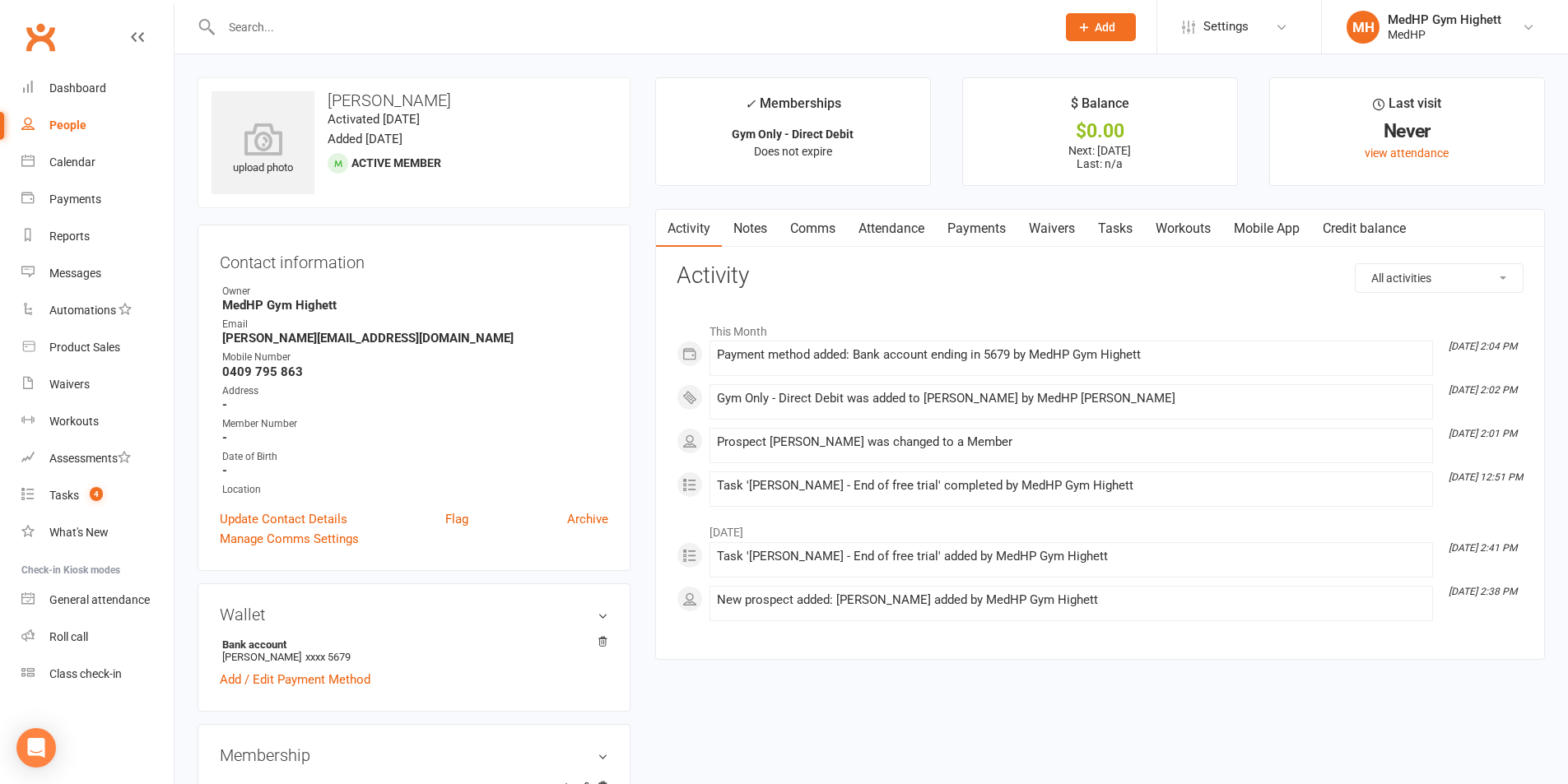
click at [1117, 235] on link "Tasks" at bounding box center [1115, 229] width 57 height 38
